Goal: Transaction & Acquisition: Purchase product/service

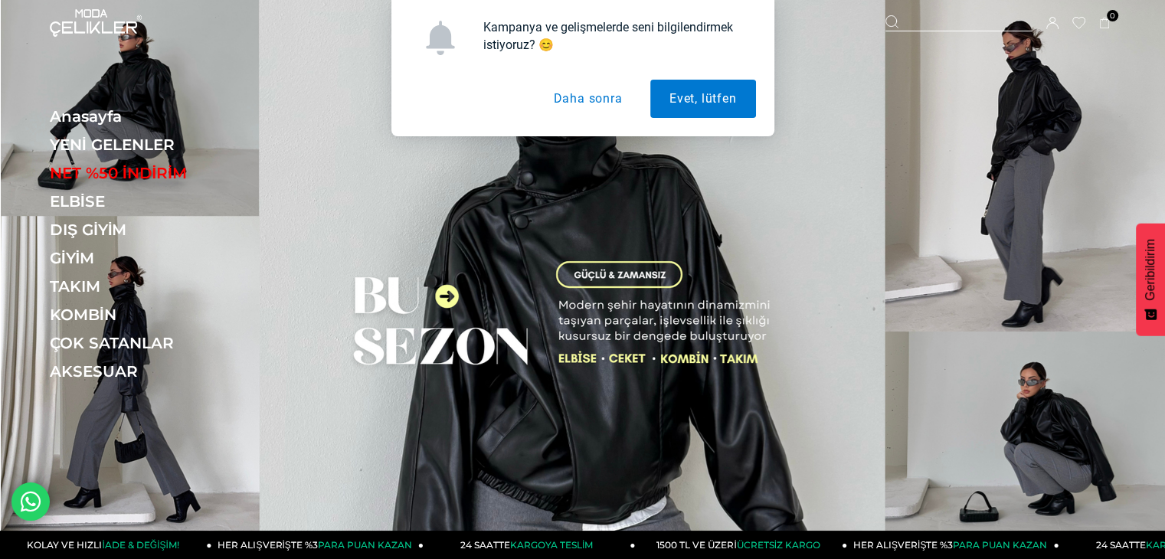
click at [578, 87] on button "Daha sonra" at bounding box center [587, 99] width 107 height 38
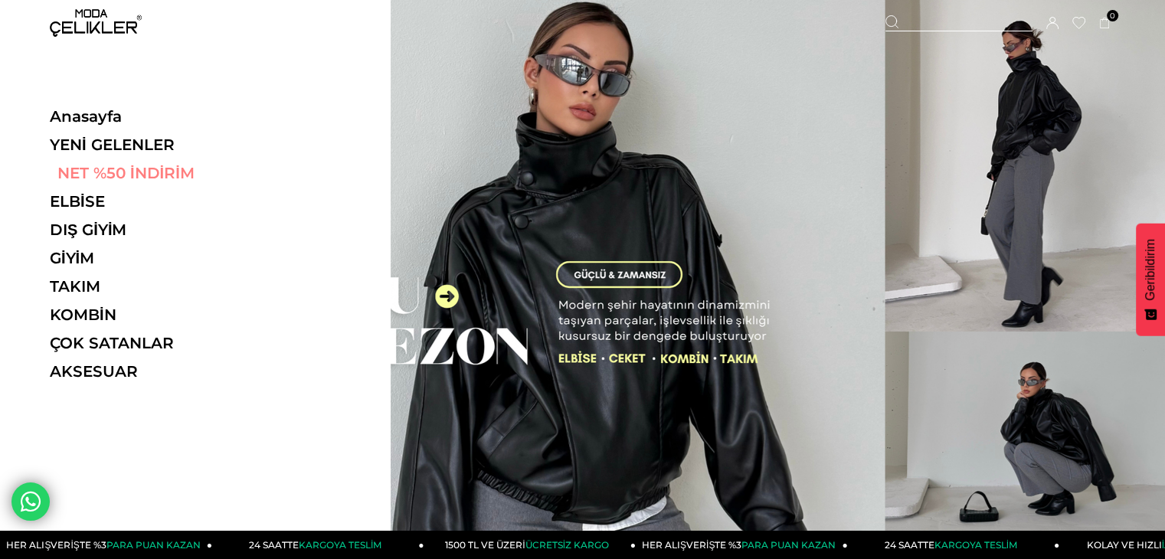
click at [165, 174] on link "NET %50 İNDİRİM" at bounding box center [155, 173] width 211 height 18
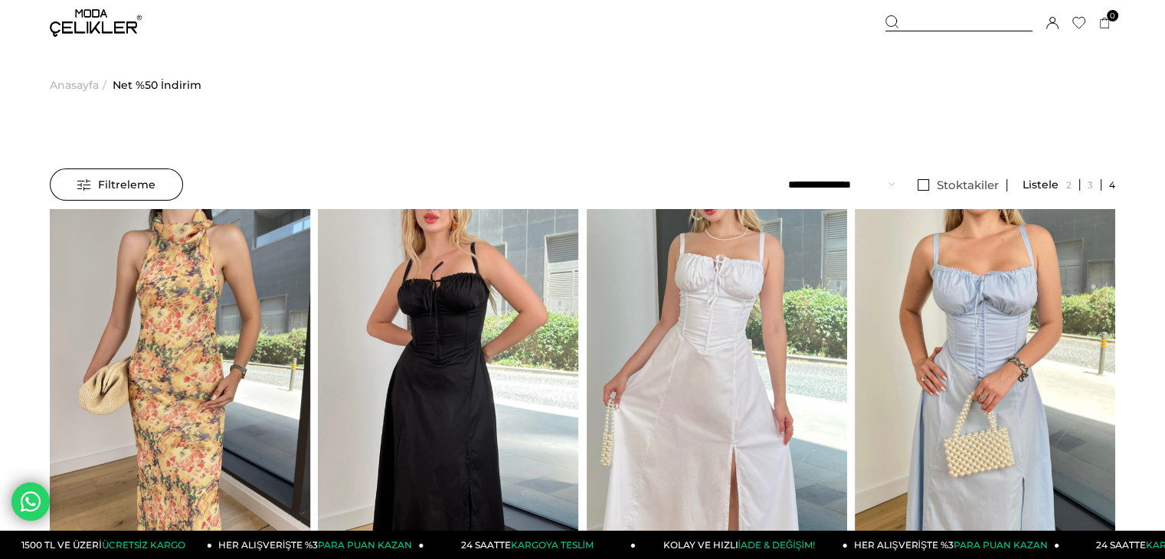
click at [941, 19] on div at bounding box center [959, 23] width 147 height 16
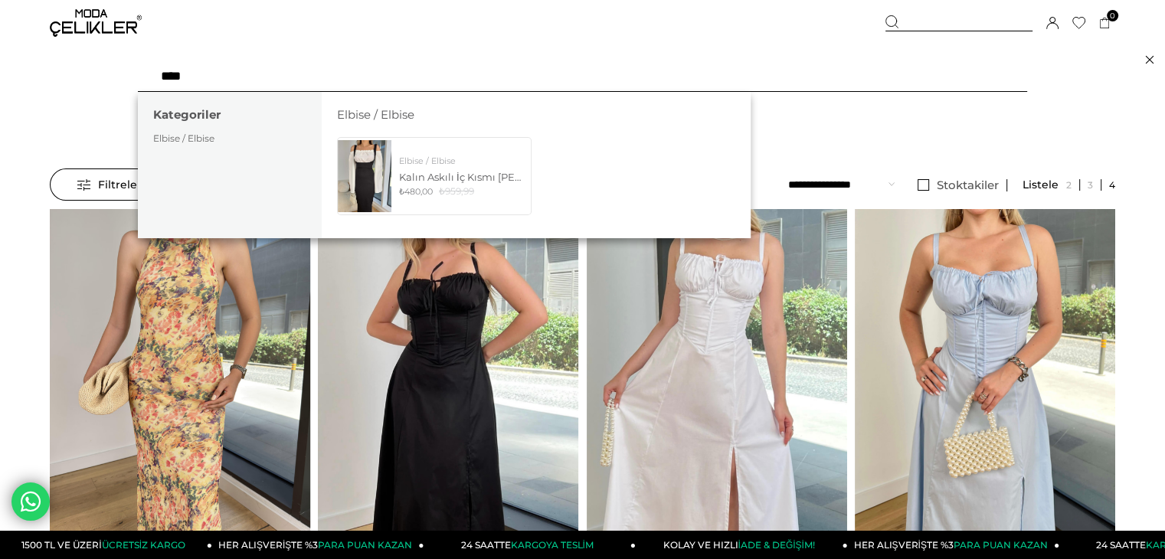
click at [928, 21] on div at bounding box center [959, 23] width 147 height 16
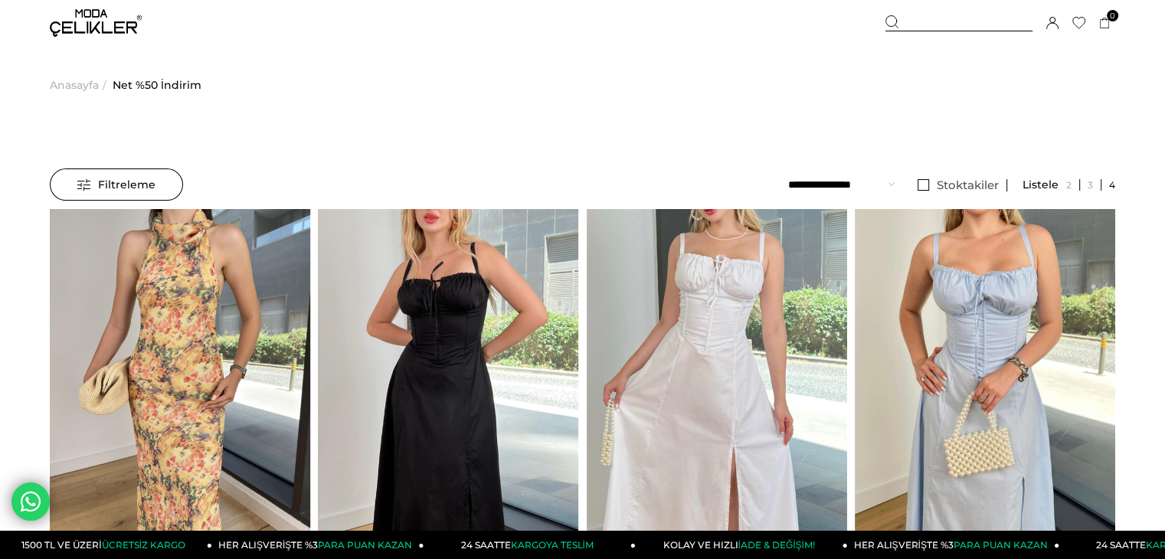
click at [928, 21] on div at bounding box center [959, 23] width 147 height 16
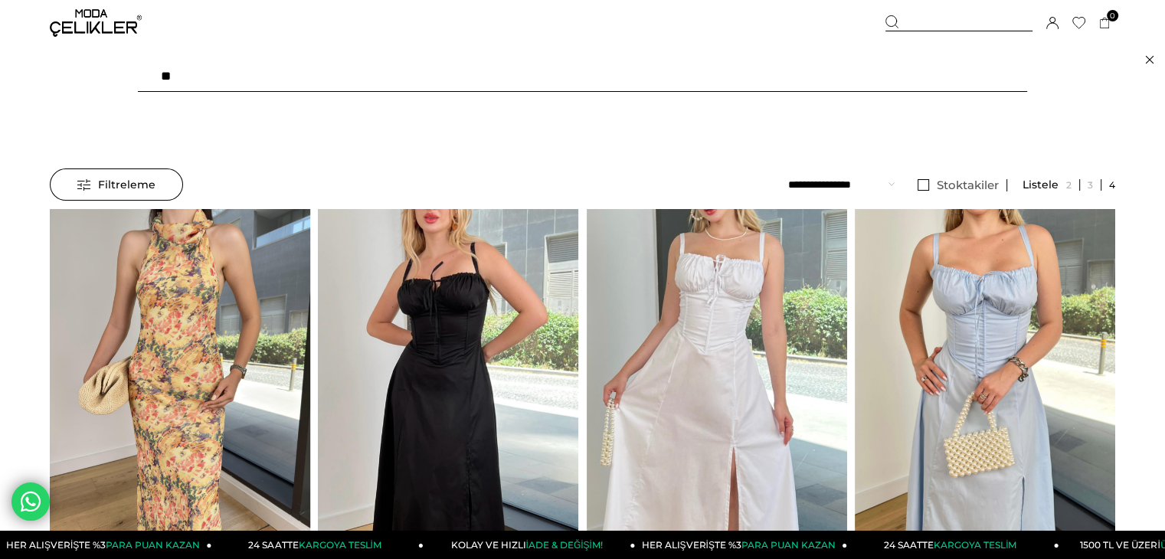
type input "*"
type input "*****"
